Goal: Task Accomplishment & Management: Use online tool/utility

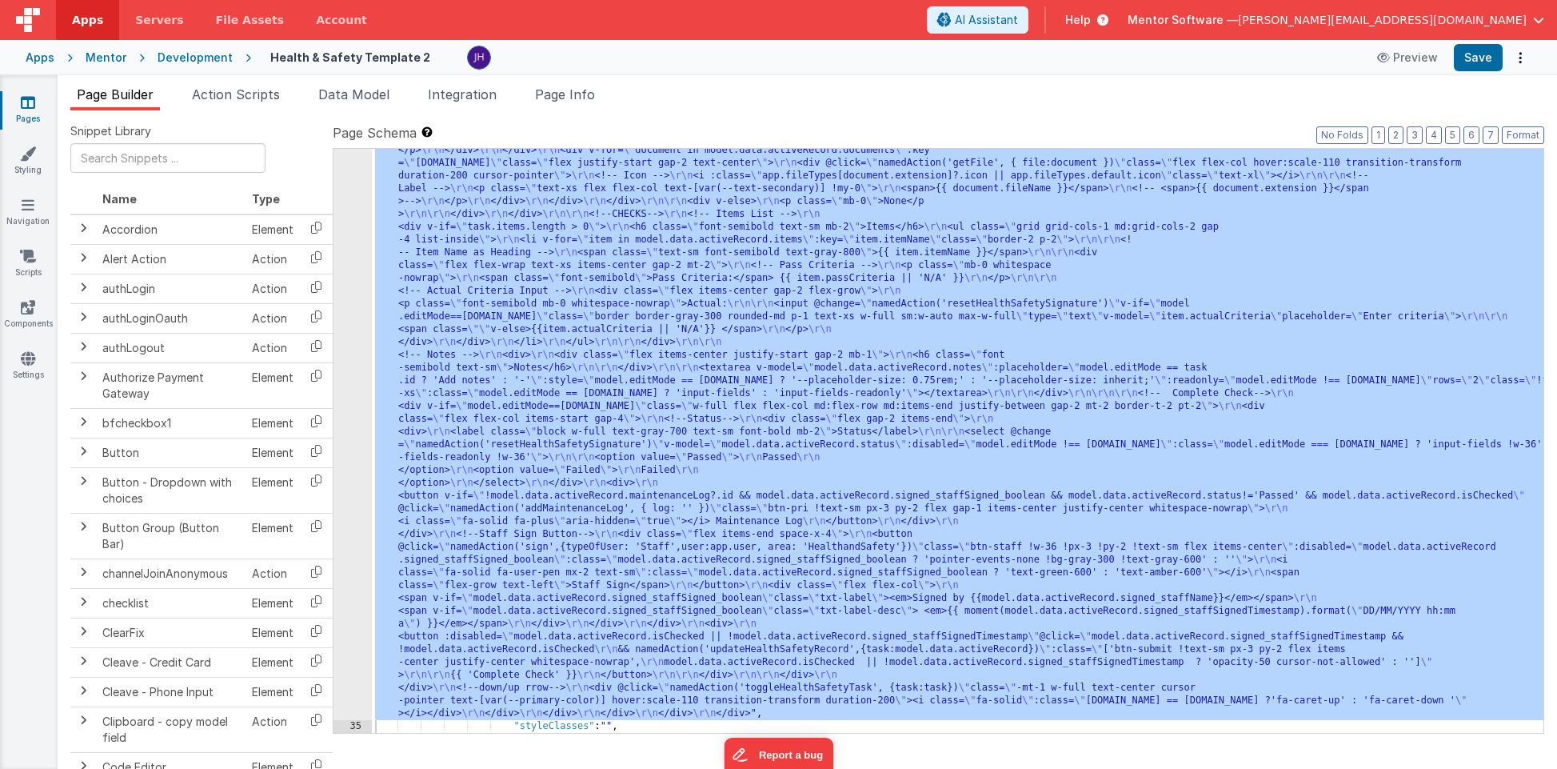
scroll to position [3166, 0]
click at [119, 93] on span "Page Builder" at bounding box center [115, 94] width 77 height 16
click at [97, 58] on div "Mentor" at bounding box center [106, 58] width 41 height 16
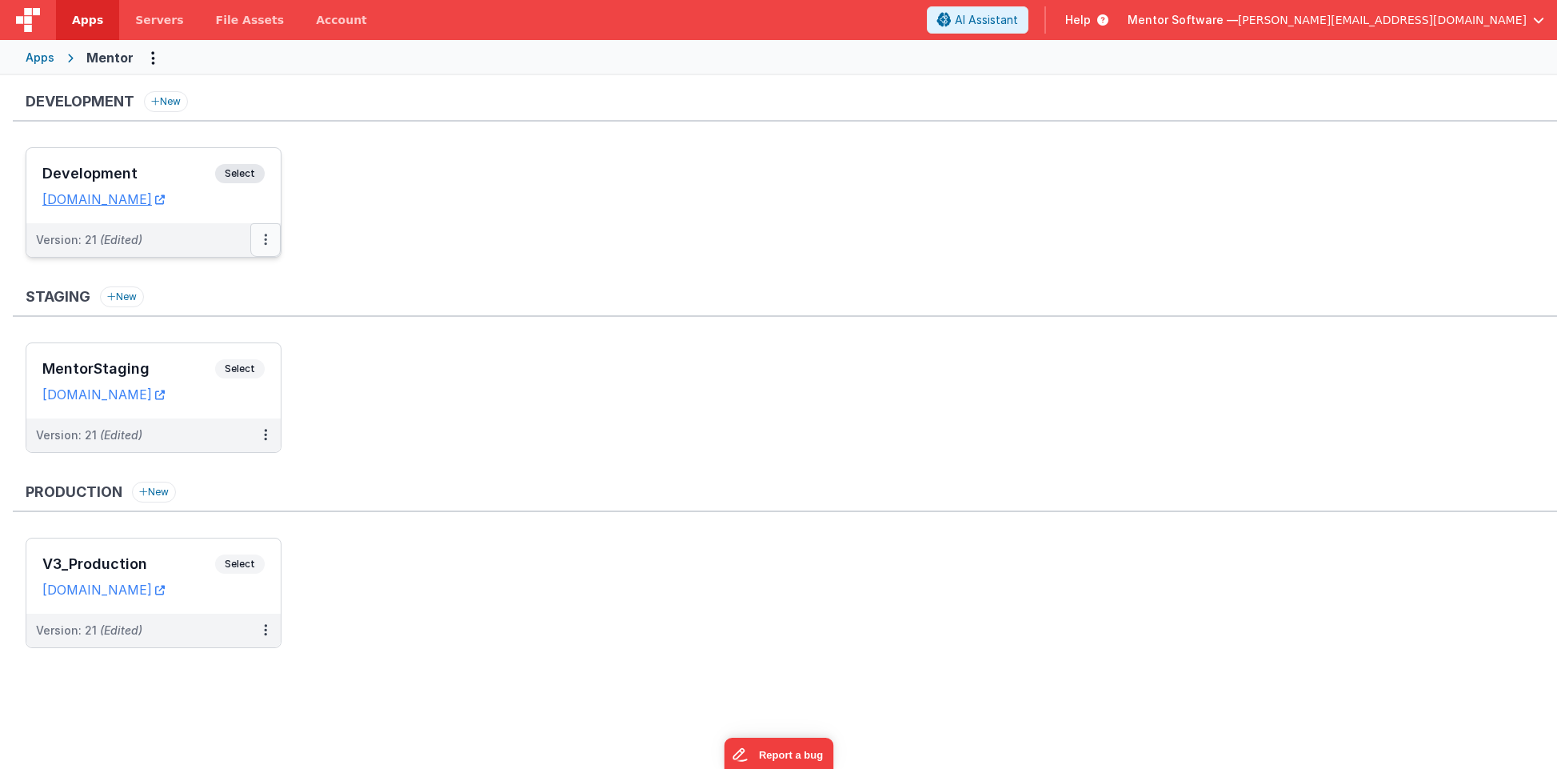
click at [270, 242] on button at bounding box center [265, 240] width 30 height 34
click at [225, 326] on link "Deploy..." at bounding box center [210, 333] width 141 height 29
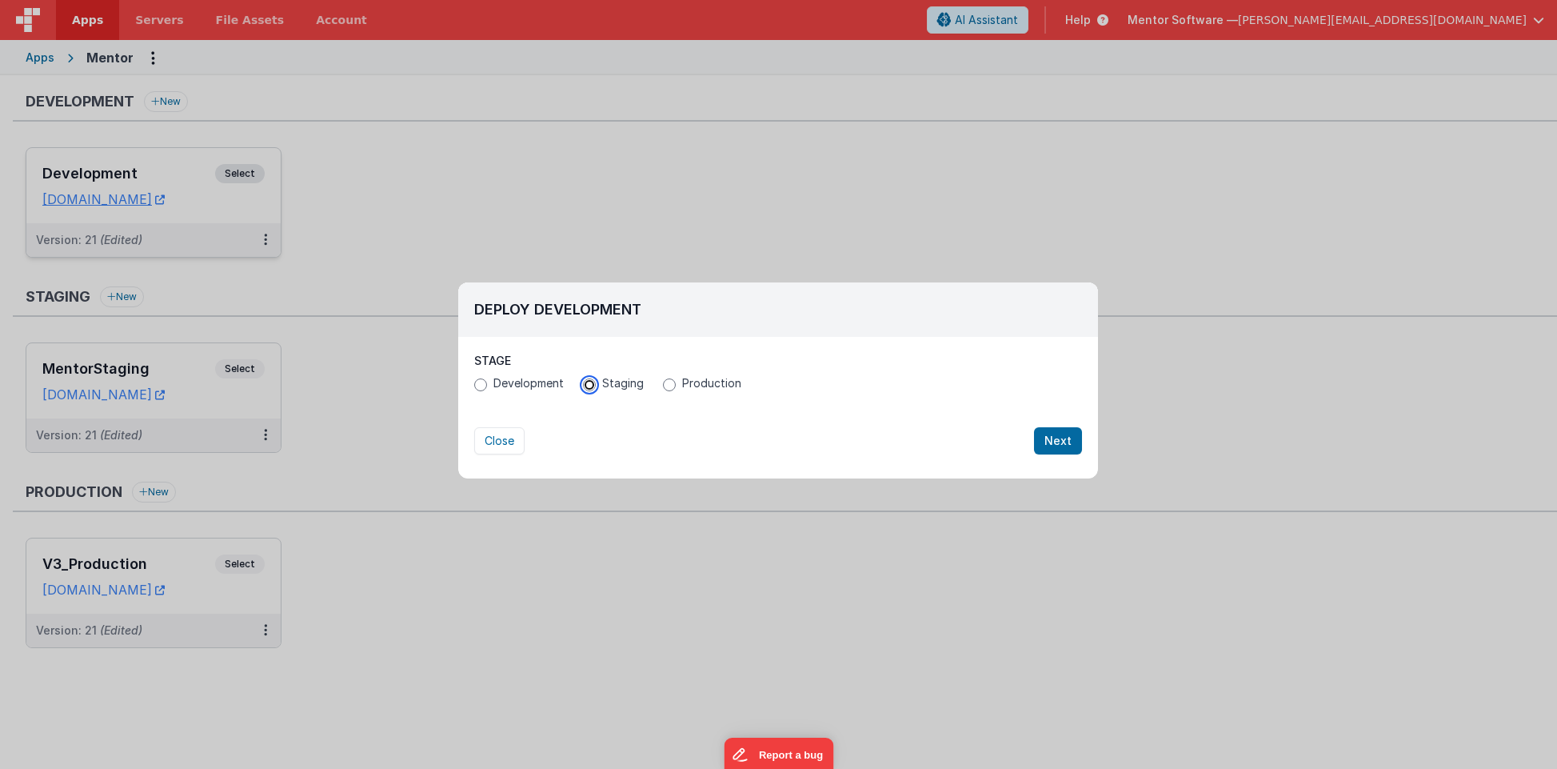
click at [589, 385] on input "Staging" at bounding box center [589, 384] width 13 height 13
radio input "true"
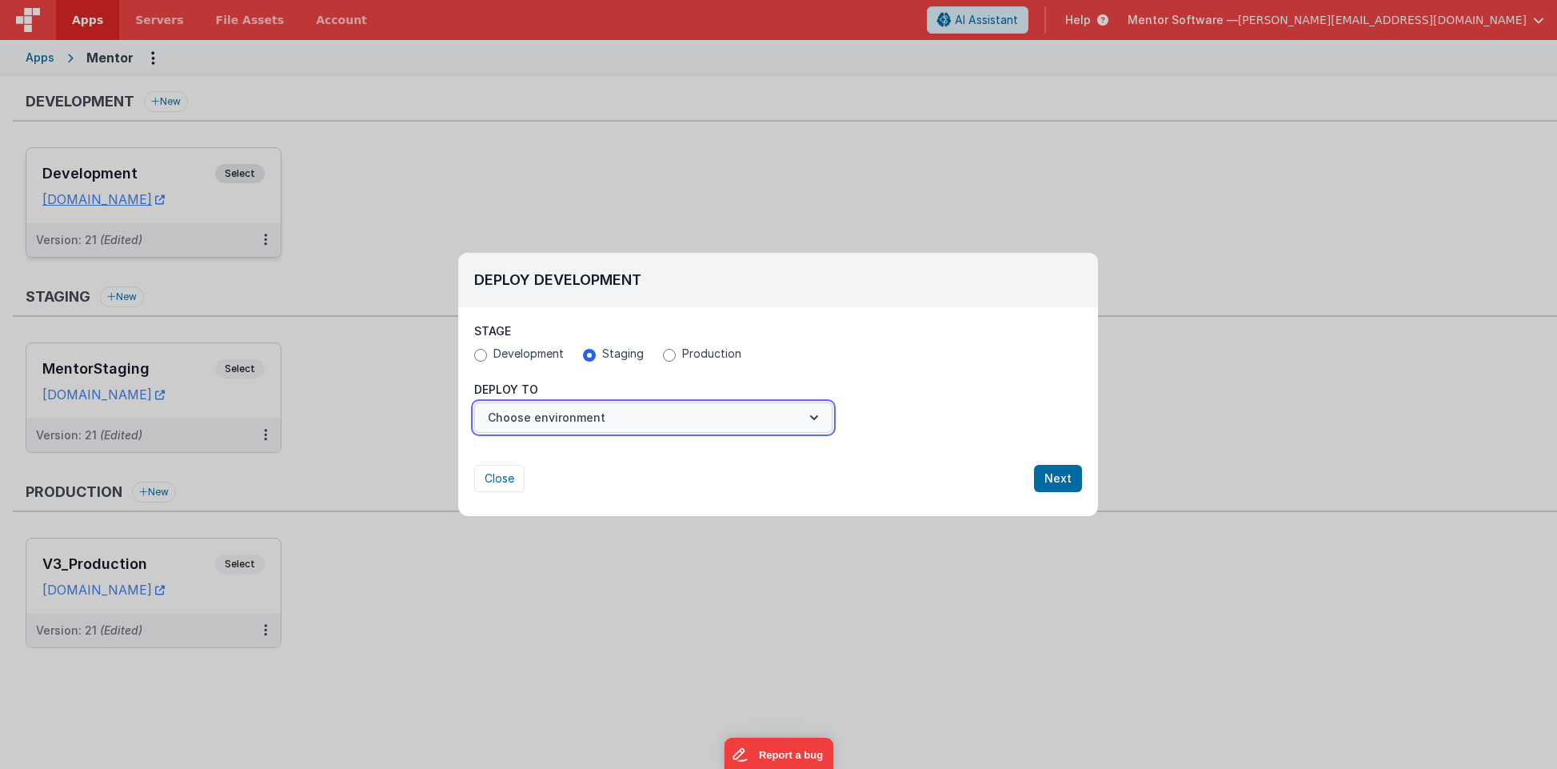
click at [602, 417] on button "Choose environment" at bounding box center [653, 417] width 358 height 30
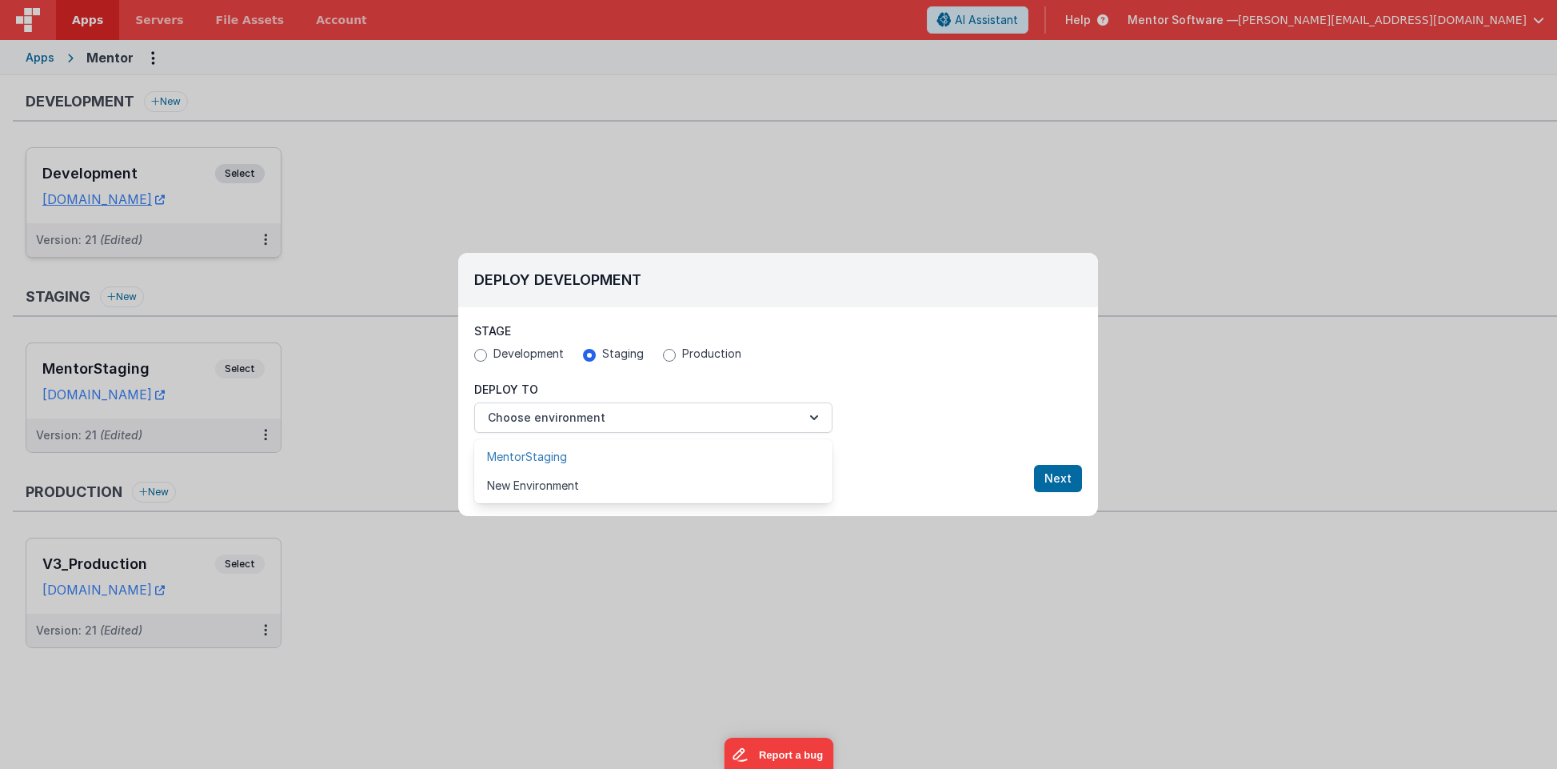
click at [564, 452] on link "MentorStaging" at bounding box center [653, 456] width 358 height 29
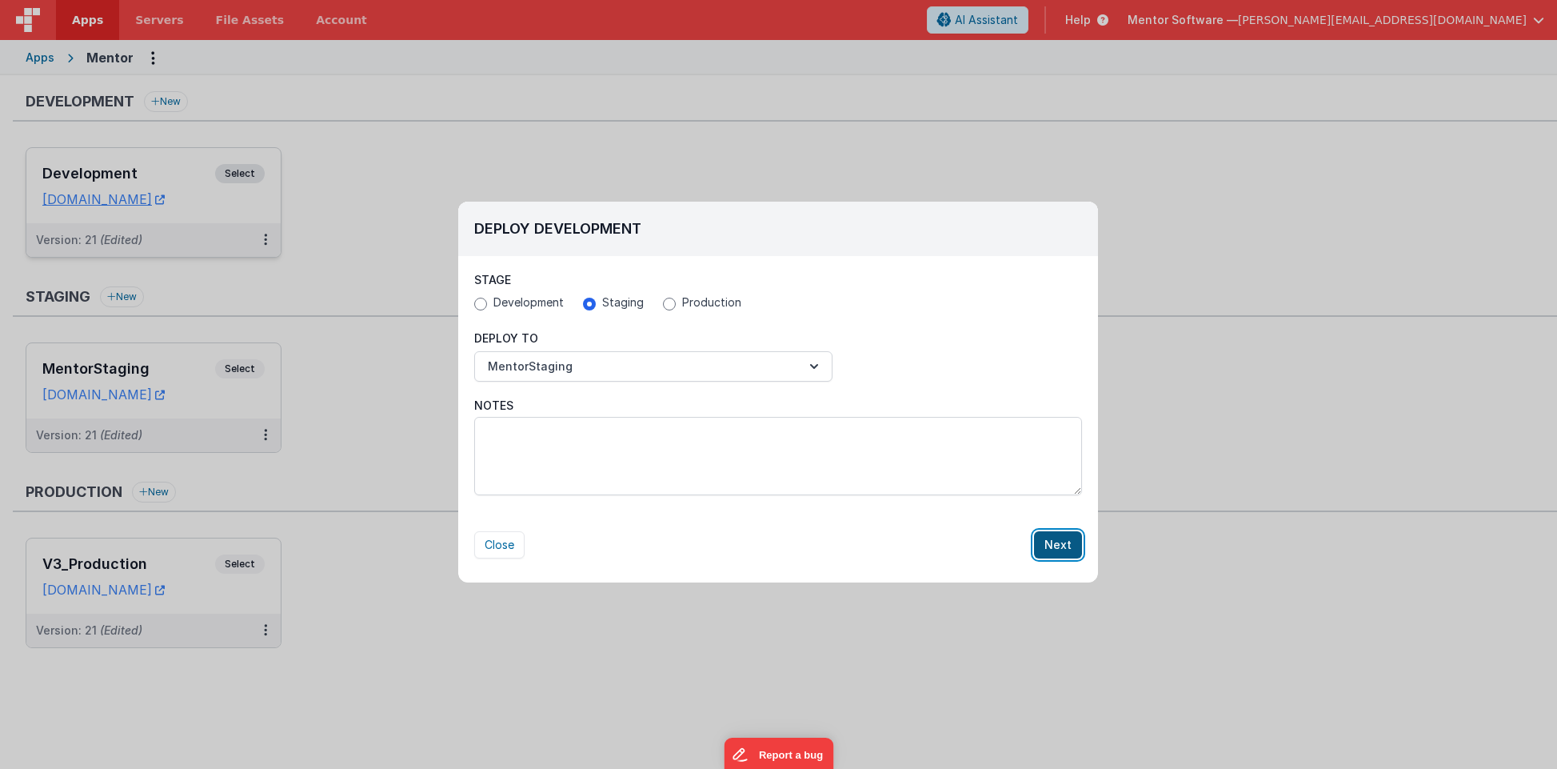
click at [1050, 546] on button "Next" at bounding box center [1058, 544] width 48 height 27
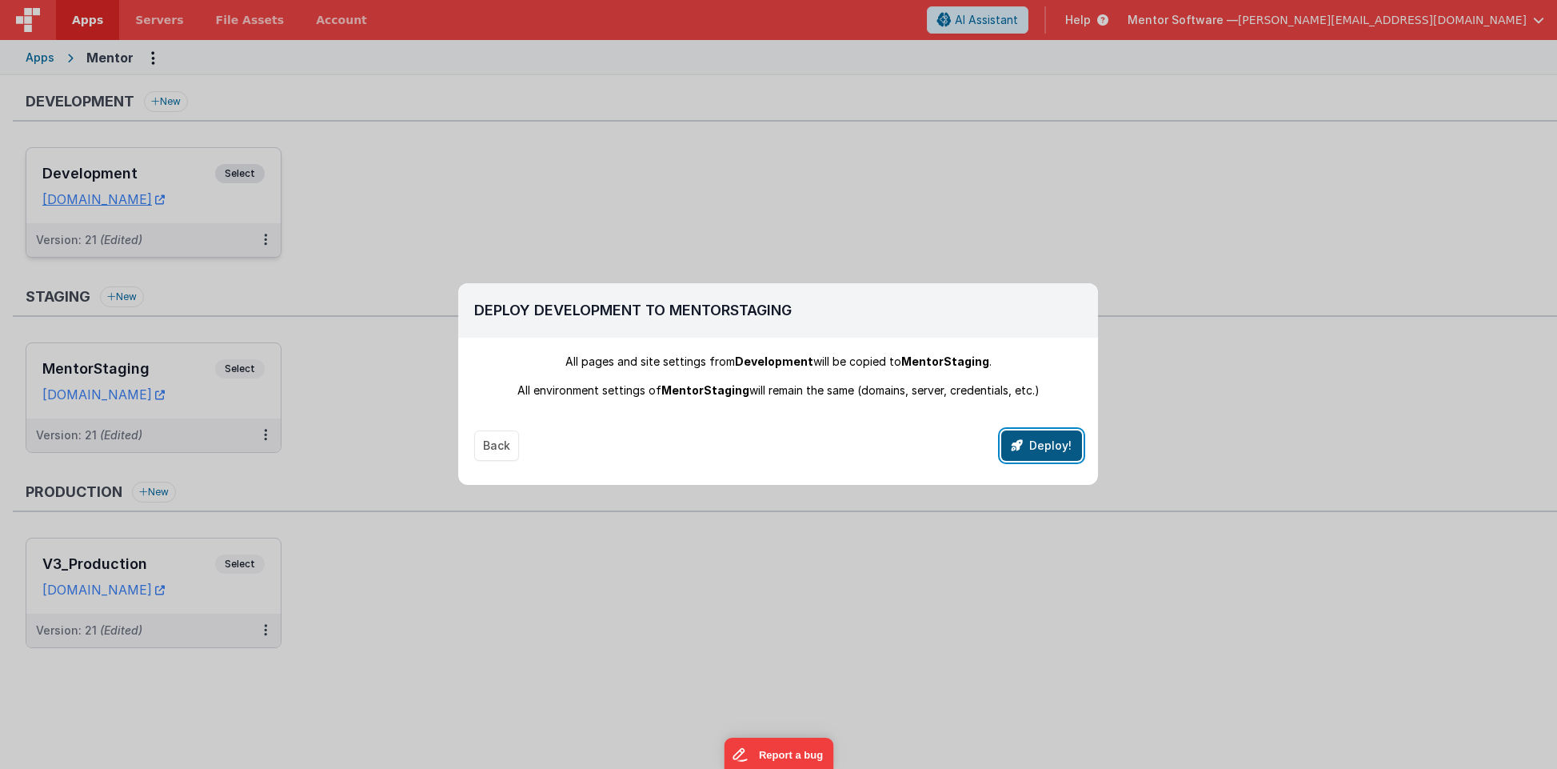
click at [1043, 450] on button "Deploy!" at bounding box center [1041, 445] width 81 height 30
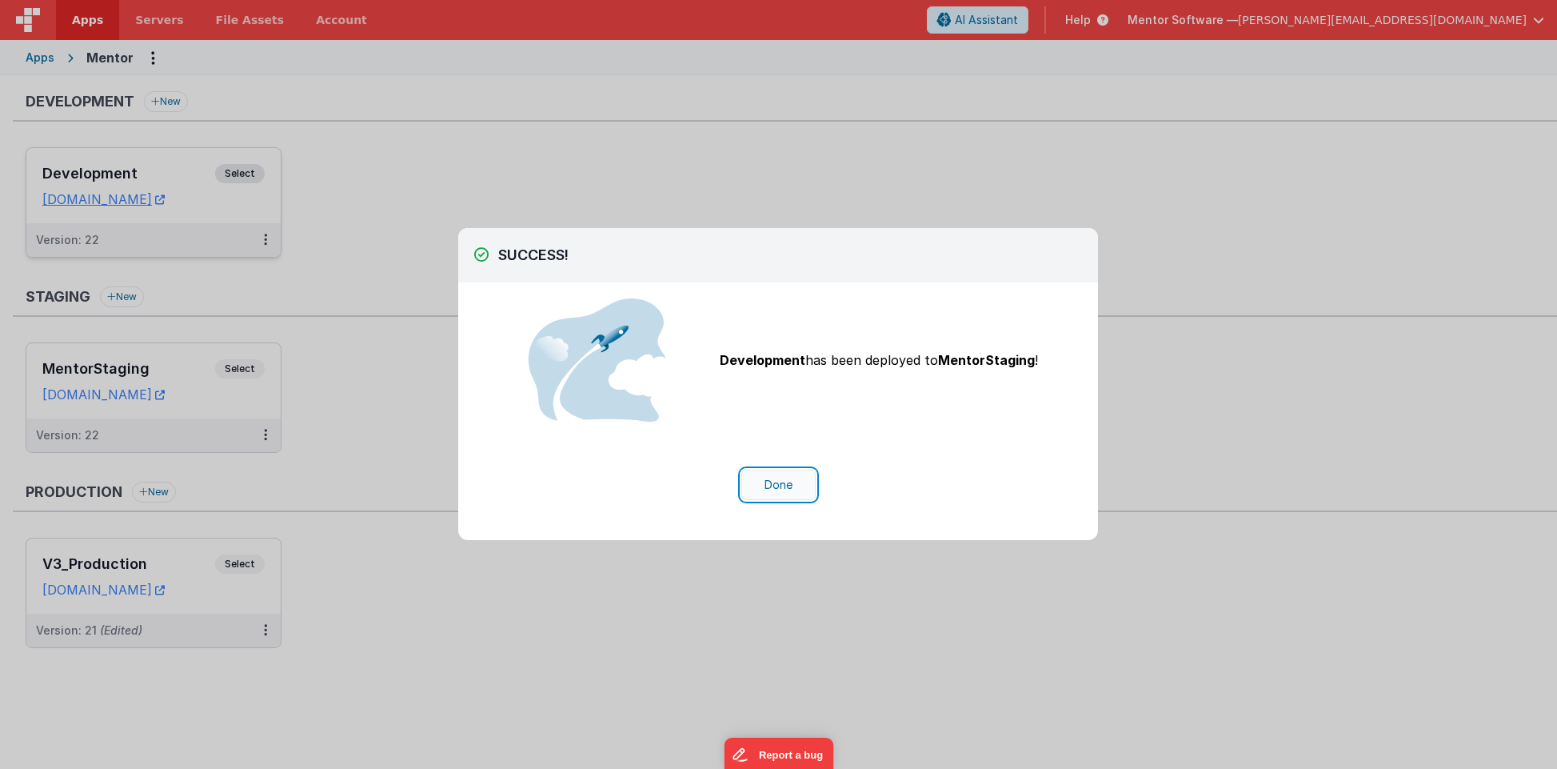
click at [786, 489] on button "Done" at bounding box center [779, 485] width 74 height 30
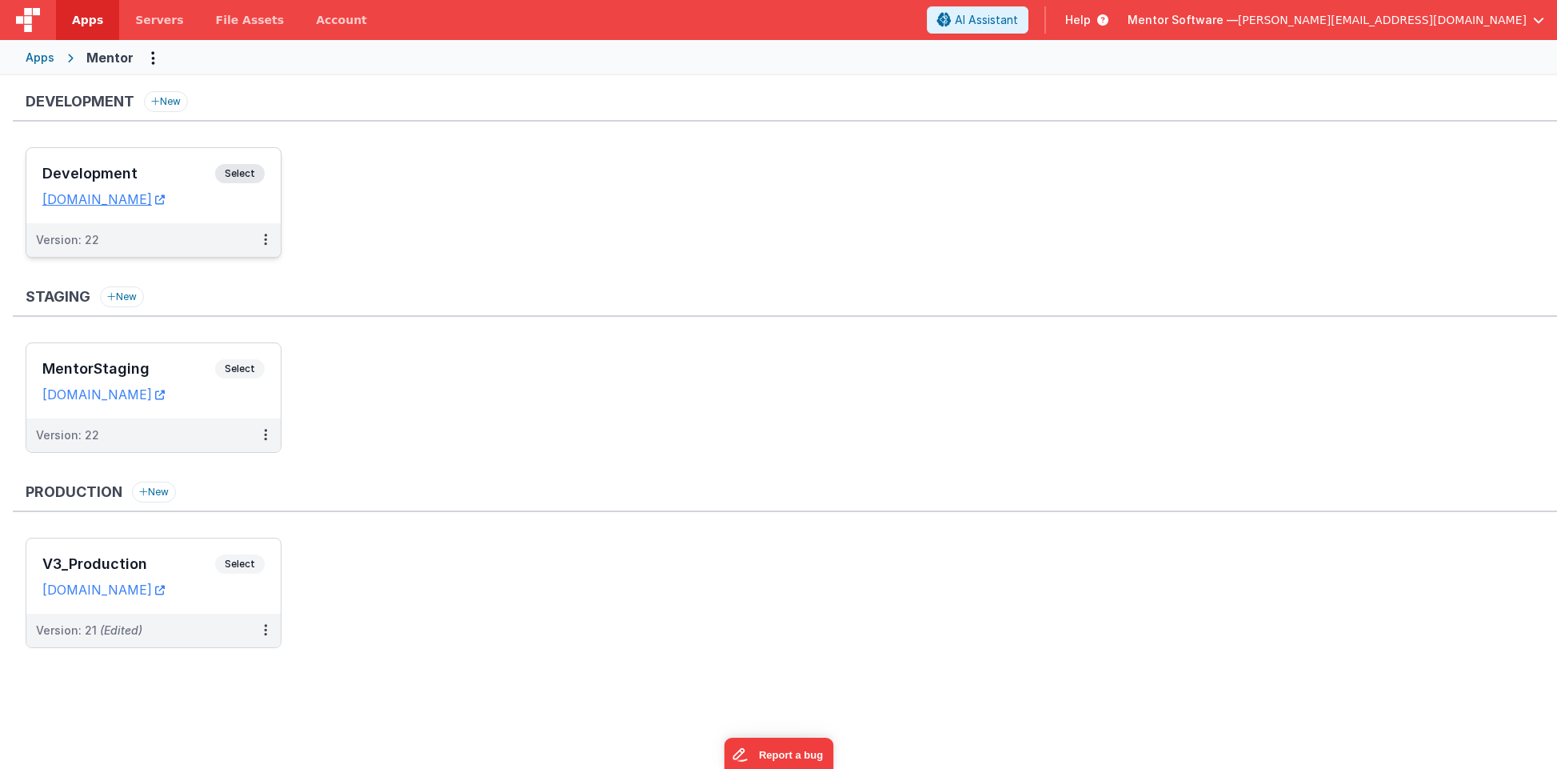
click at [452, 114] on div "Development New" at bounding box center [785, 106] width 1545 height 30
click at [429, 167] on ul "Development Select URLs mentordev.fmbetterforms.com Version: 22" at bounding box center [792, 210] width 1532 height 126
